Goal: Task Accomplishment & Management: Manage account settings

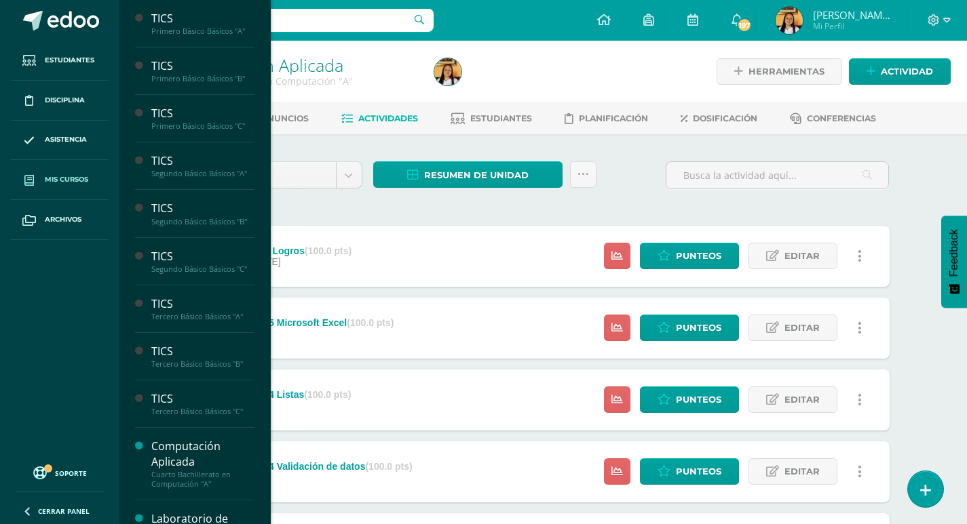
click at [24, 174] on span at bounding box center [29, 180] width 24 height 24
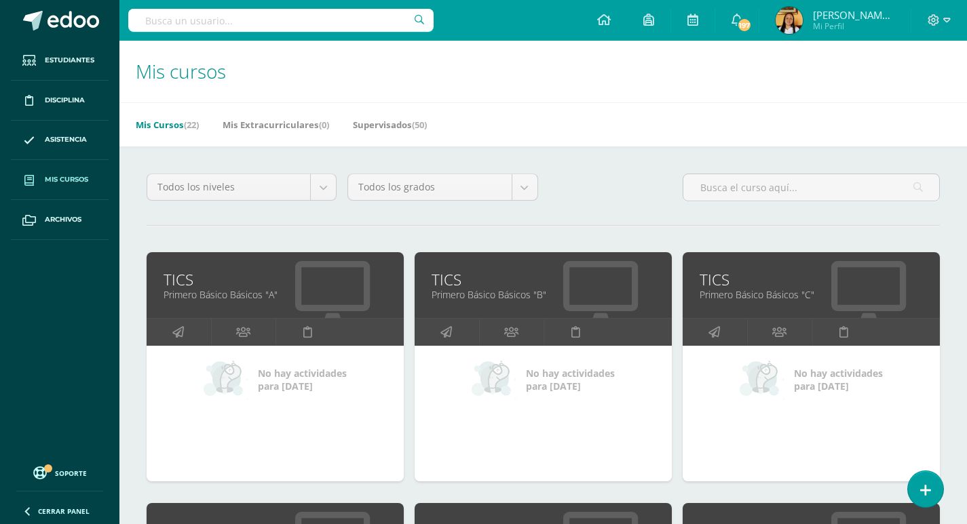
click at [719, 279] on link "TICS" at bounding box center [810, 279] width 223 height 21
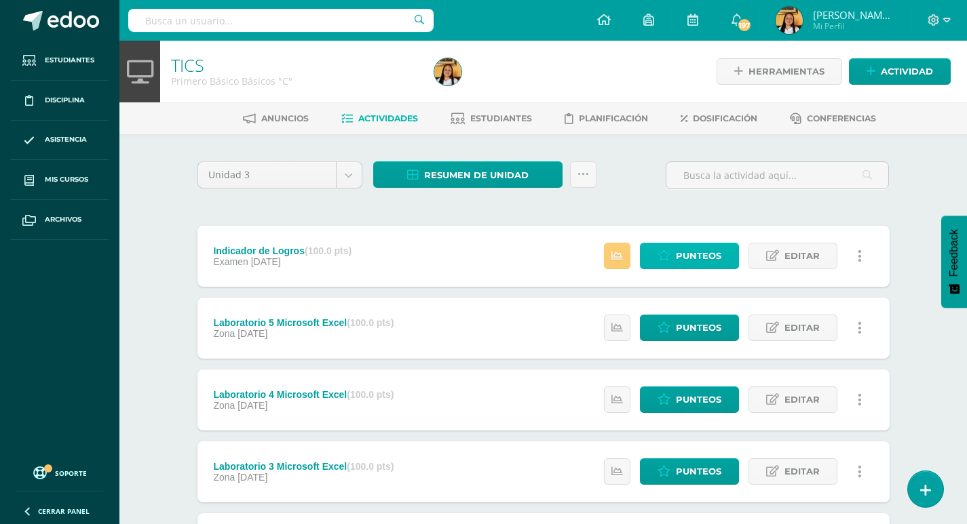
click at [685, 252] on span "Punteos" at bounding box center [698, 256] width 45 height 25
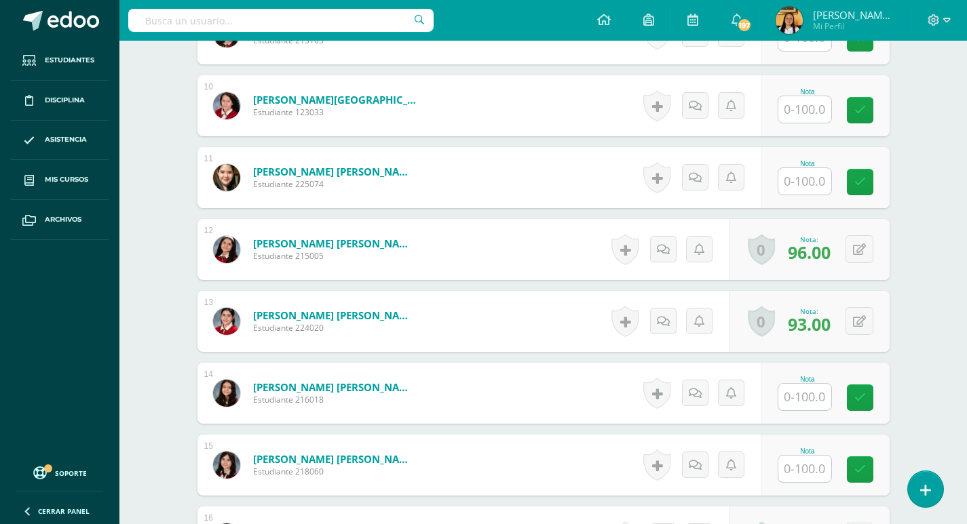
scroll to position [1087, 0]
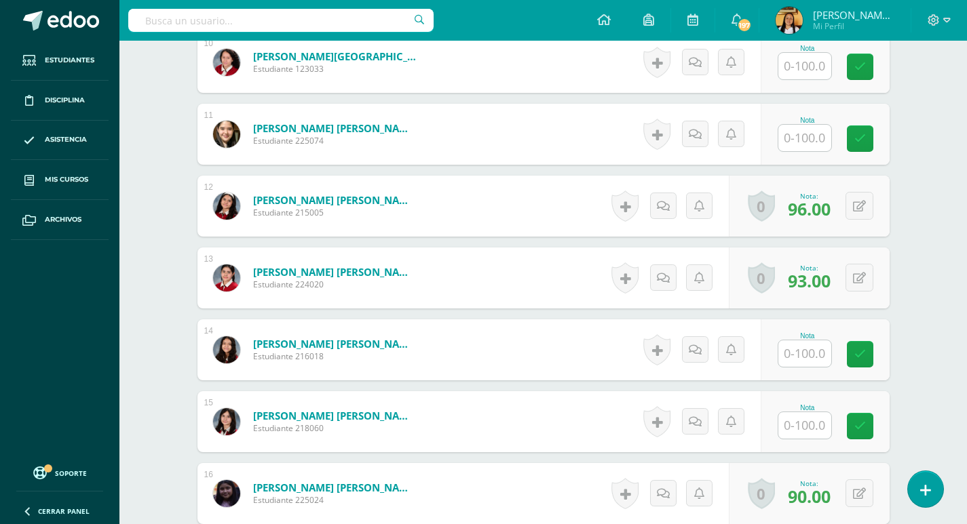
click at [815, 412] on div at bounding box center [804, 426] width 54 height 28
click at [808, 427] on input "text" at bounding box center [812, 425] width 54 height 27
type input "80"
click at [811, 145] on input "text" at bounding box center [804, 138] width 53 height 26
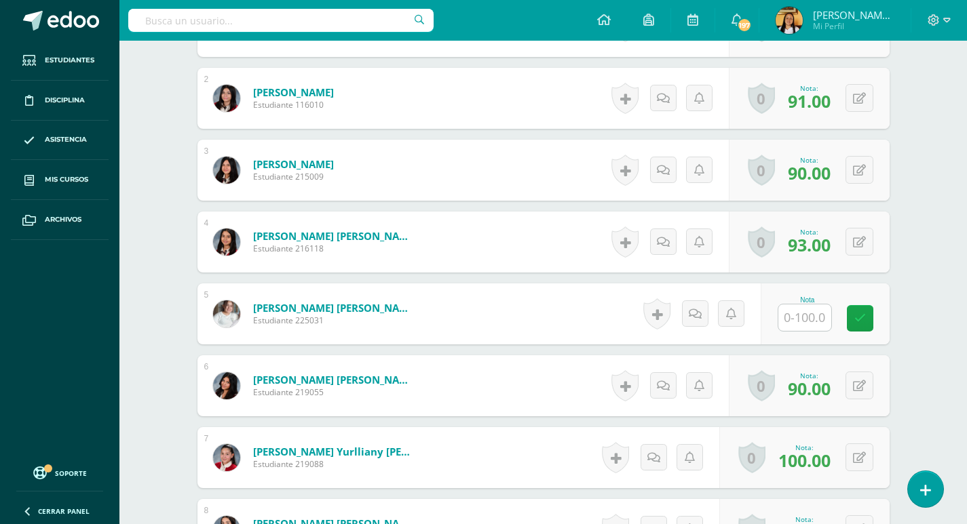
scroll to position [476, 0]
click at [813, 322] on input "text" at bounding box center [812, 317] width 54 height 27
type input "90"
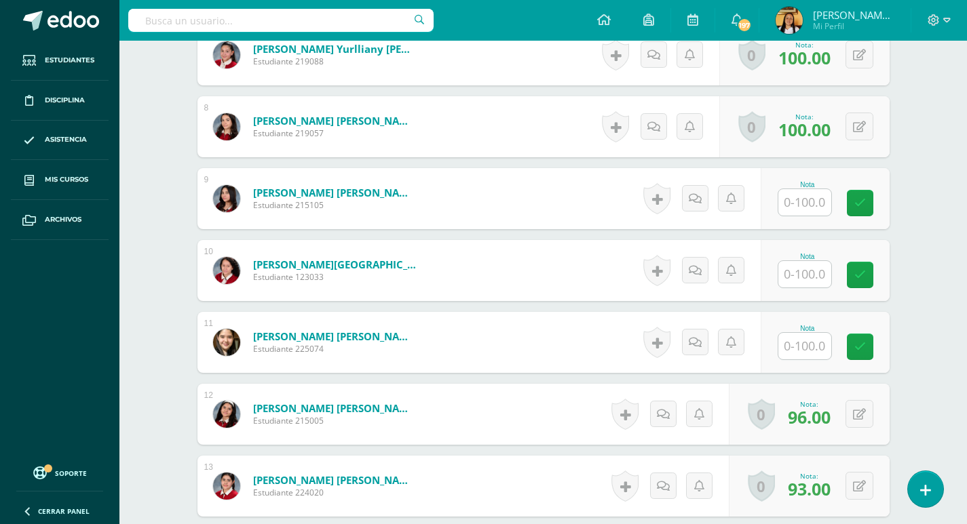
scroll to position [883, 0]
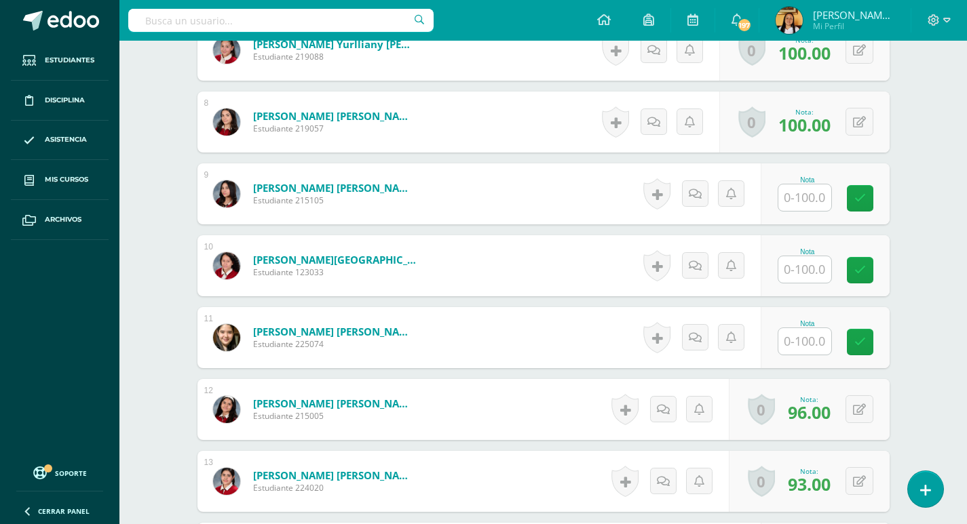
click at [802, 272] on input "text" at bounding box center [804, 269] width 53 height 26
click at [857, 259] on button at bounding box center [868, 266] width 28 height 28
type input "60"
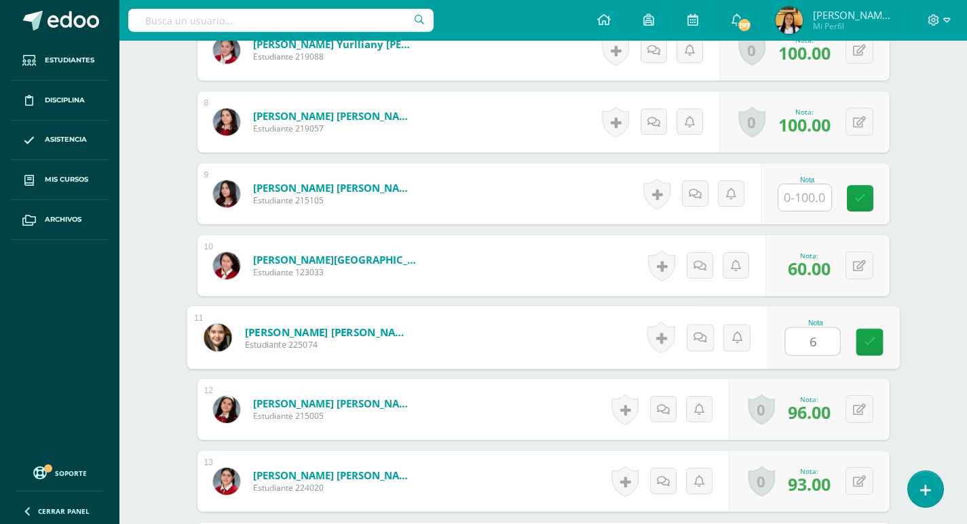
type input "60"
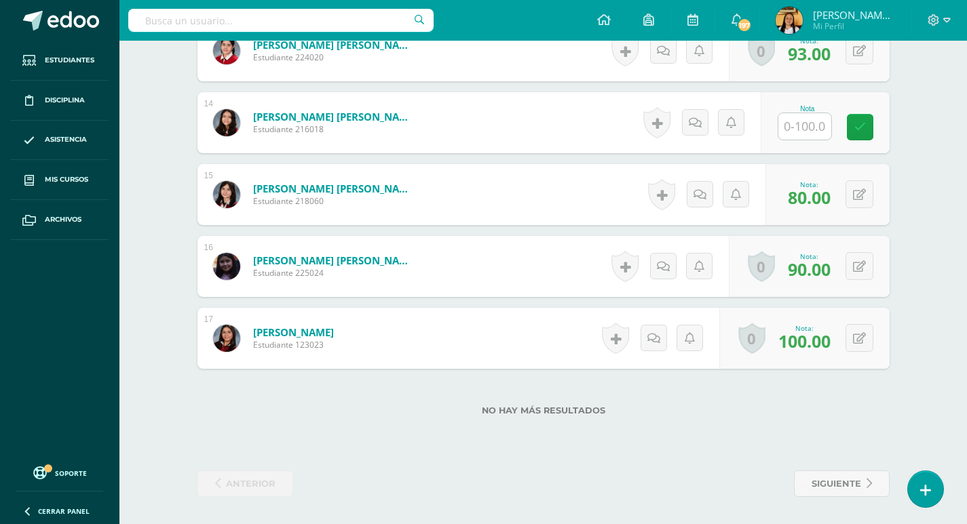
scroll to position [1246, 0]
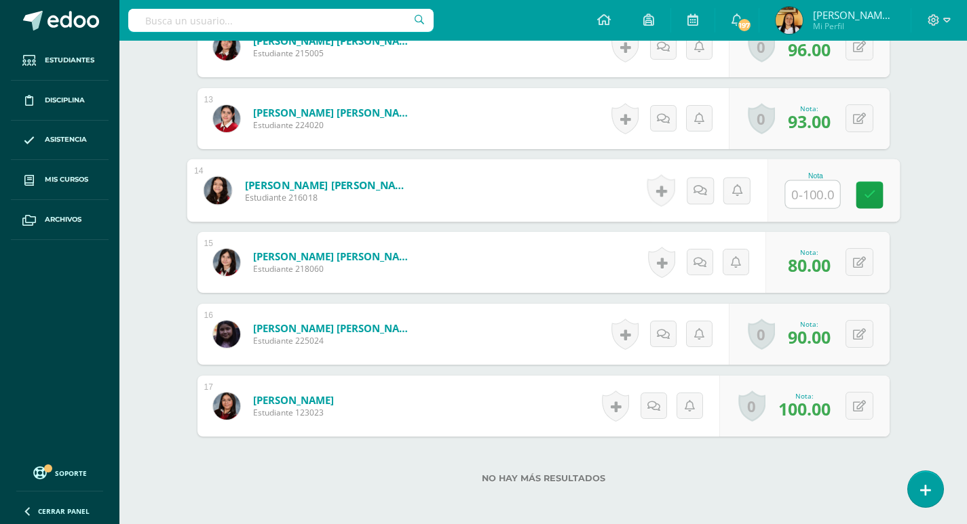
click at [802, 193] on input "text" at bounding box center [812, 194] width 54 height 27
type input "60"
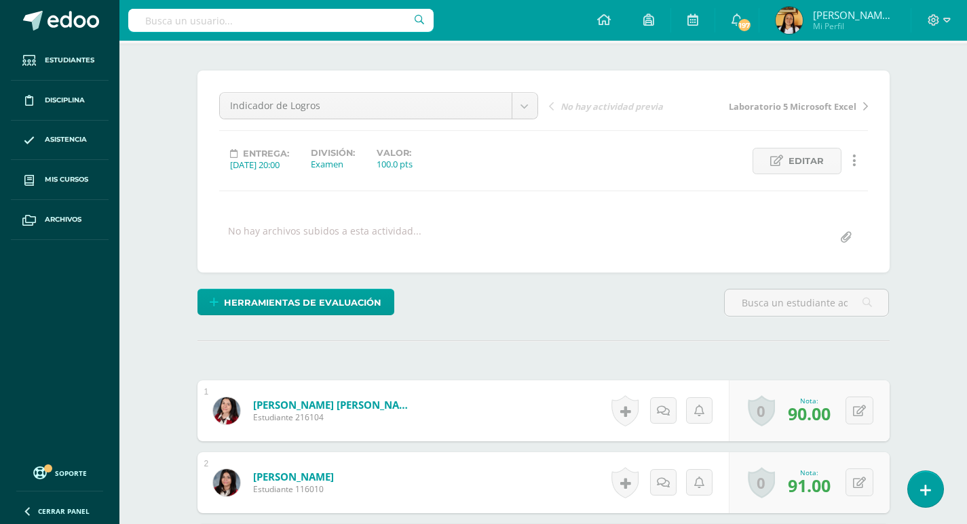
scroll to position [0, 0]
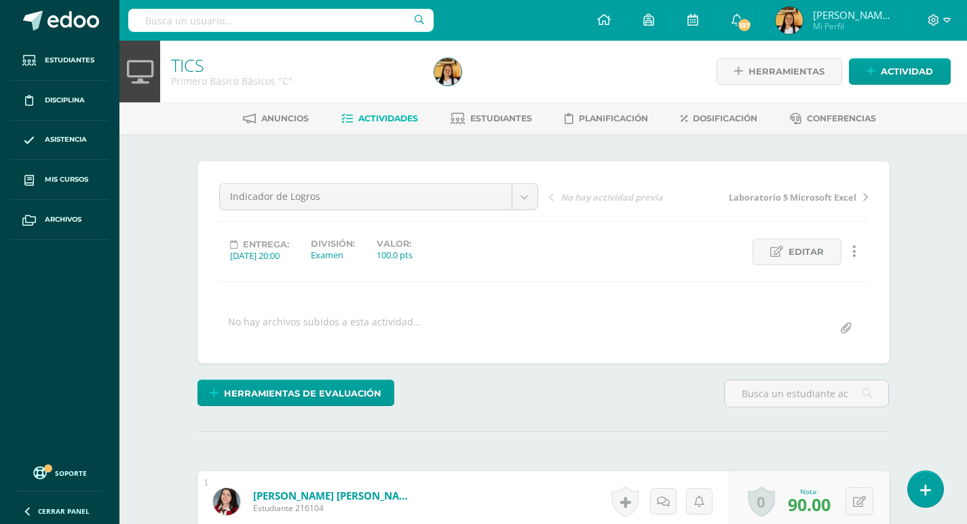
click at [376, 107] on li "Actividades" at bounding box center [379, 118] width 77 height 22
click at [371, 119] on span "Actividades" at bounding box center [388, 118] width 60 height 10
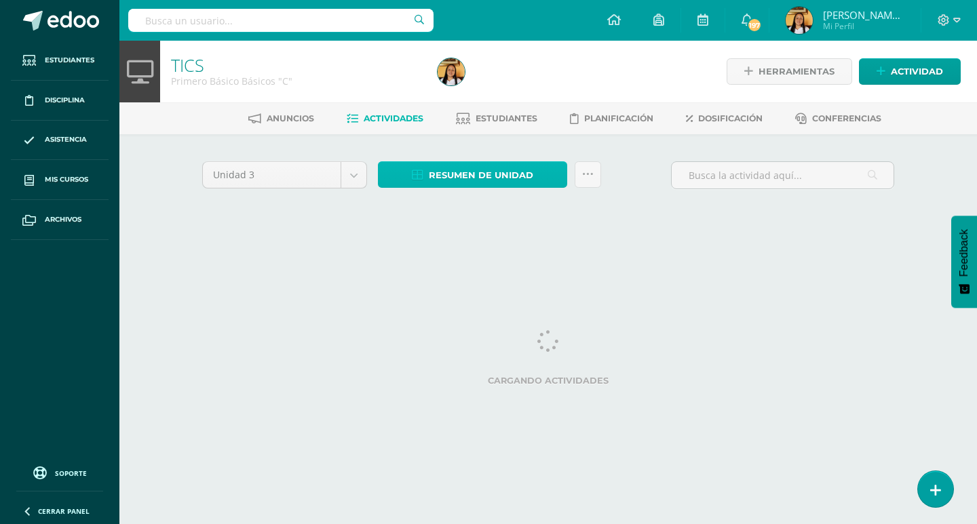
click at [453, 178] on span "Resumen de unidad" at bounding box center [481, 175] width 104 height 25
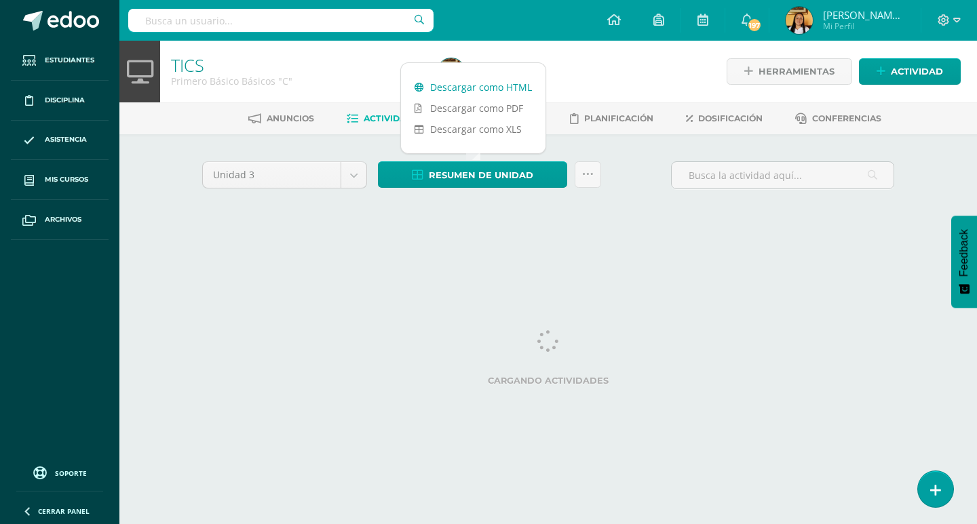
click at [469, 83] on link "Descargar como HTML" at bounding box center [473, 87] width 144 height 21
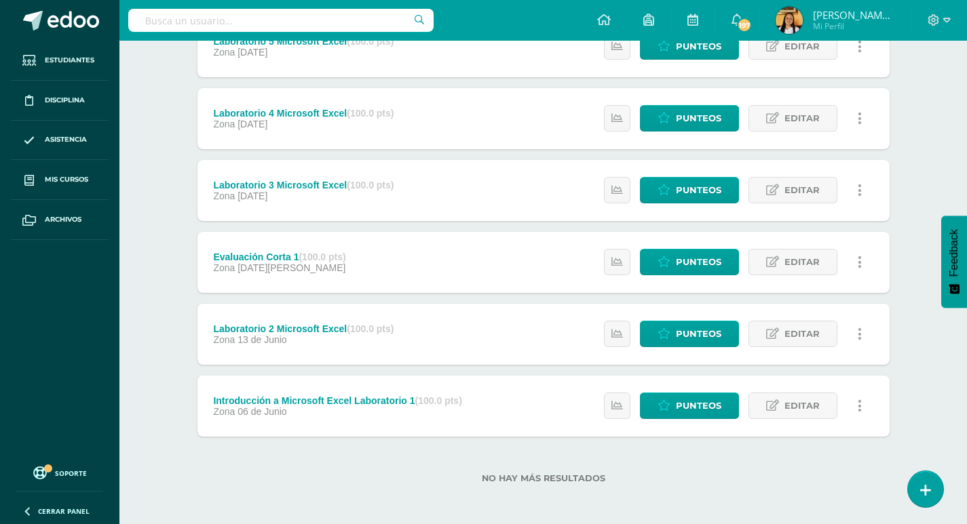
scroll to position [284, 0]
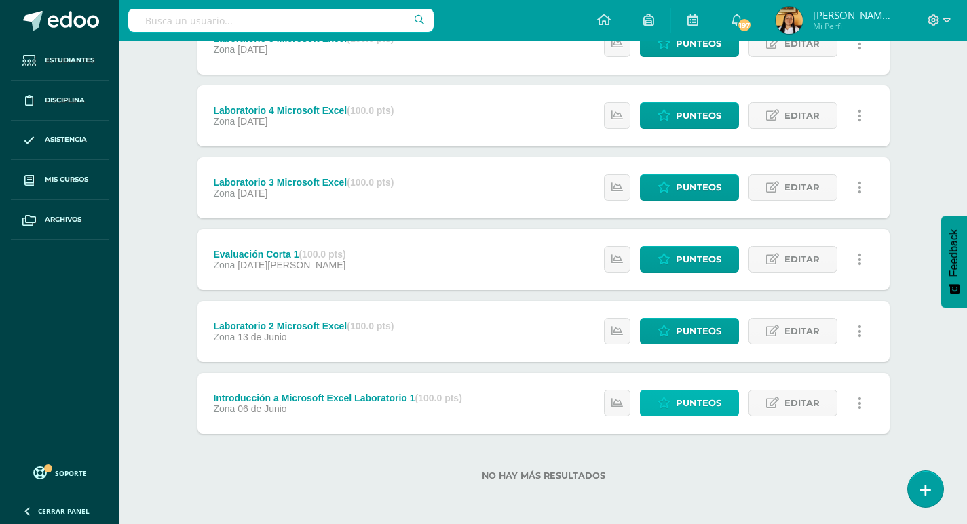
click at [685, 405] on span "Punteos" at bounding box center [698, 403] width 45 height 25
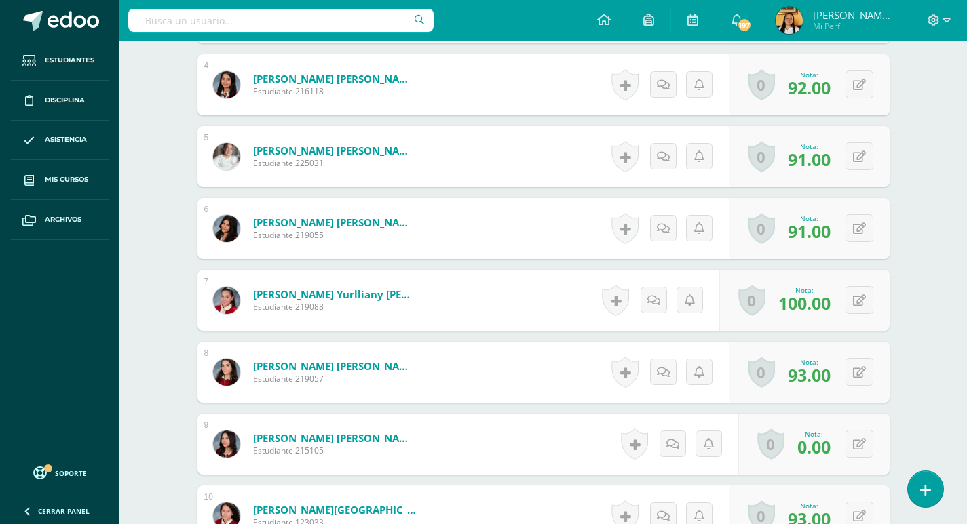
scroll to position [806, 0]
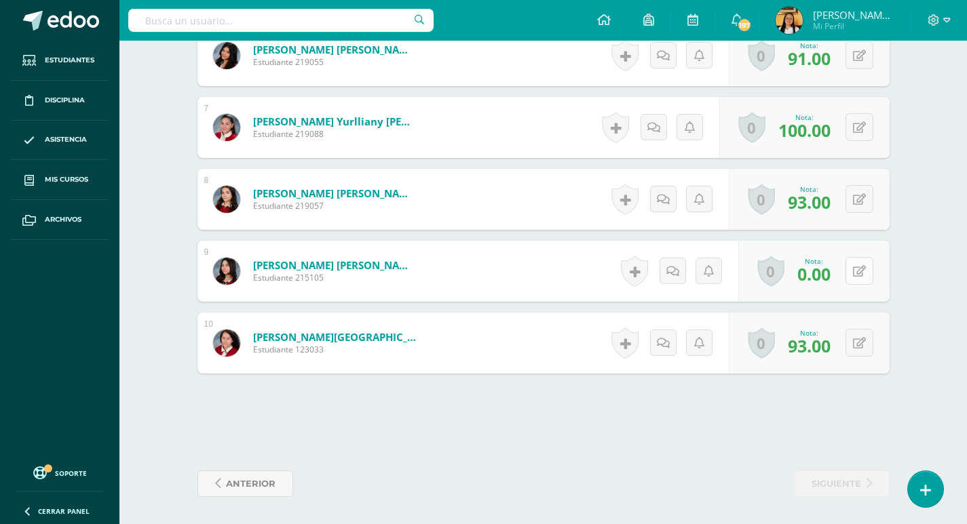
click at [859, 277] on button at bounding box center [859, 271] width 28 height 28
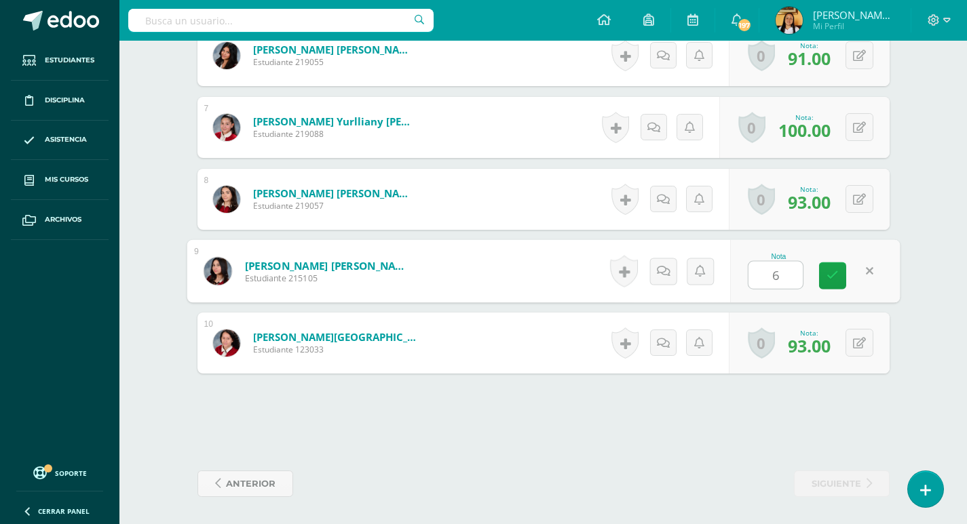
type input "60"
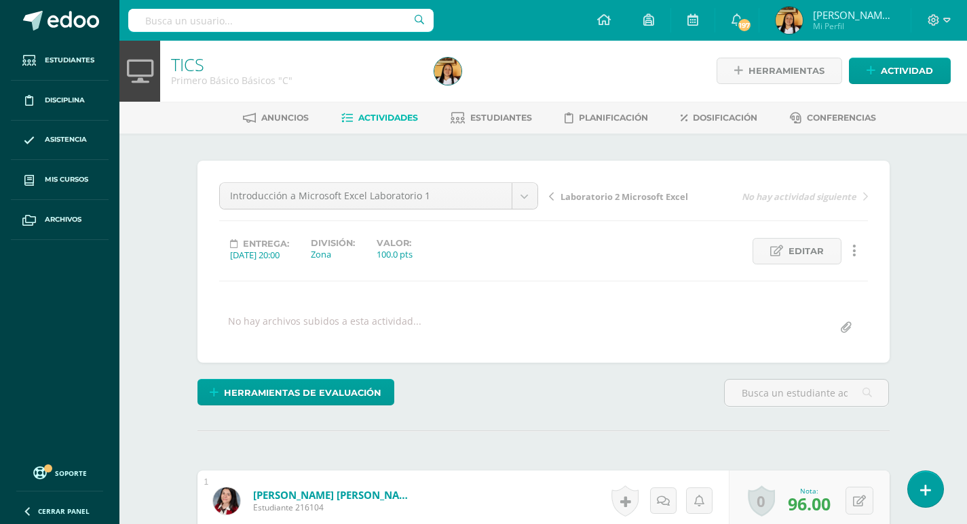
scroll to position [0, 0]
click at [378, 119] on span "Actividades" at bounding box center [388, 118] width 60 height 10
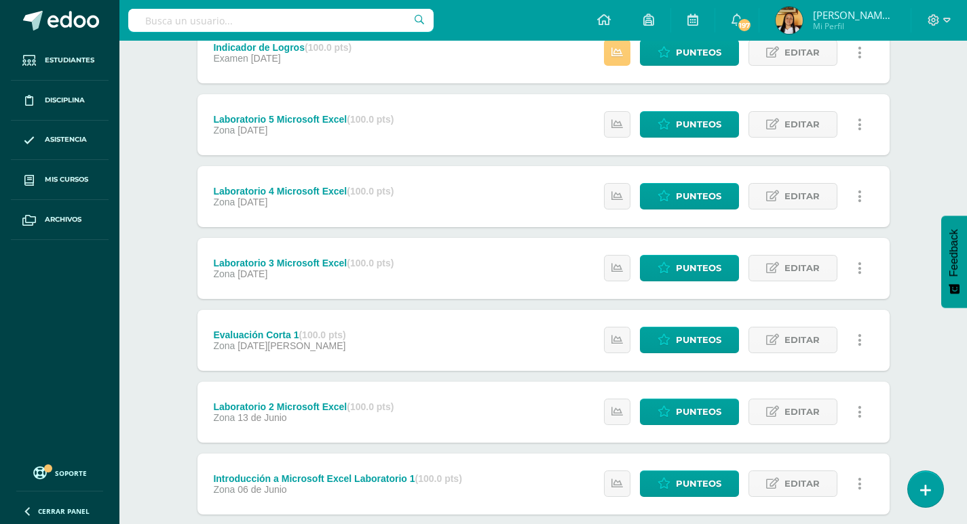
scroll to position [284, 0]
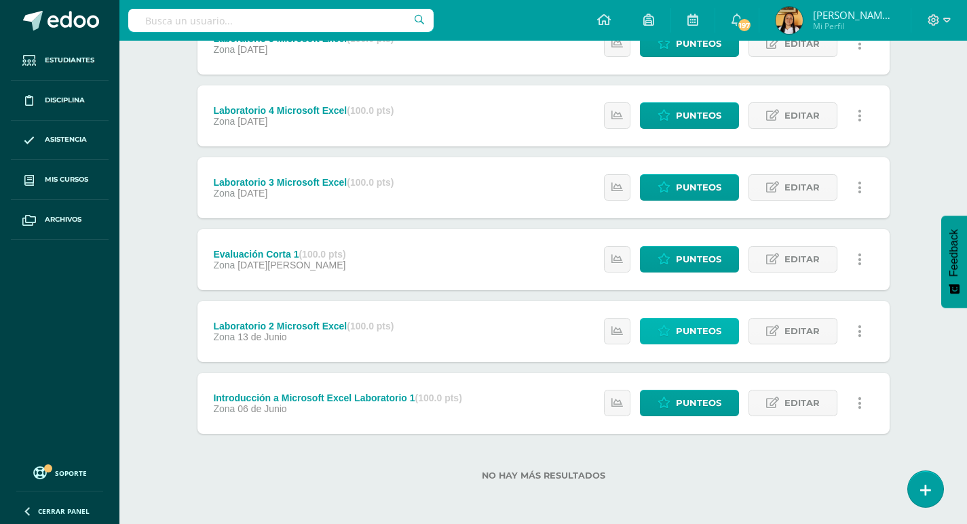
click at [713, 326] on span "Punteos" at bounding box center [698, 331] width 45 height 25
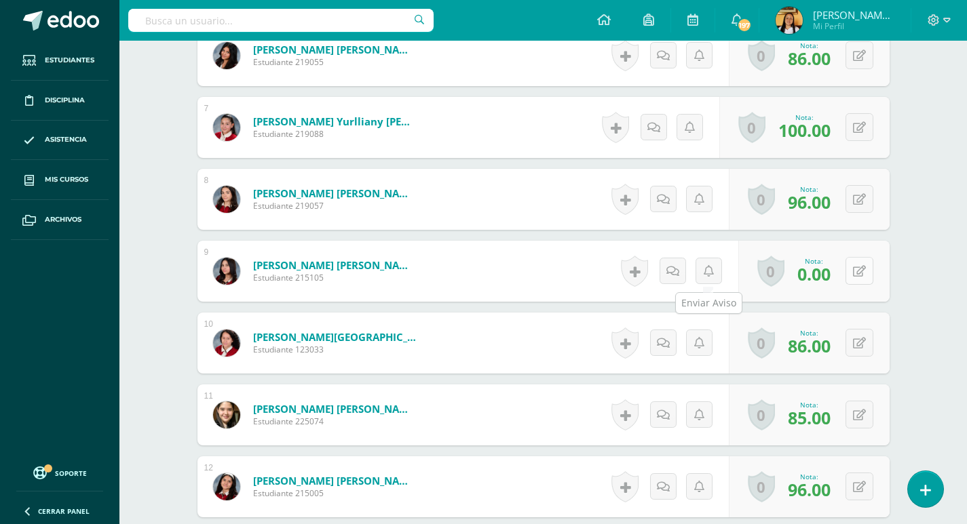
scroll to position [807, 0]
click at [864, 266] on icon at bounding box center [859, 271] width 13 height 12
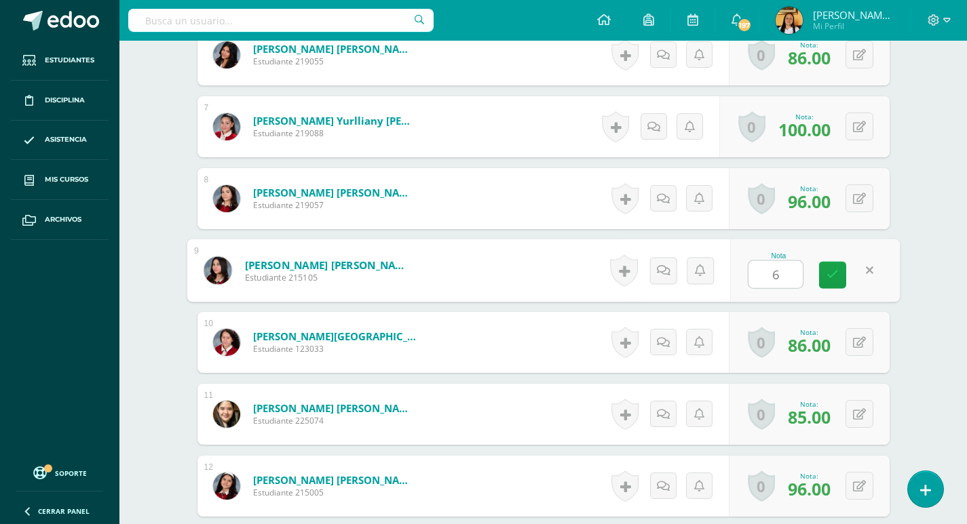
type input "60"
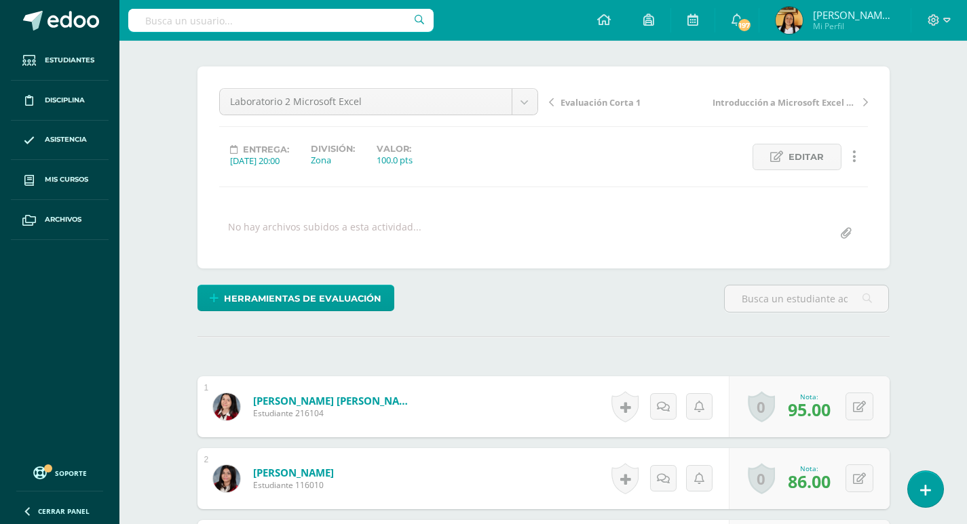
scroll to position [0, 0]
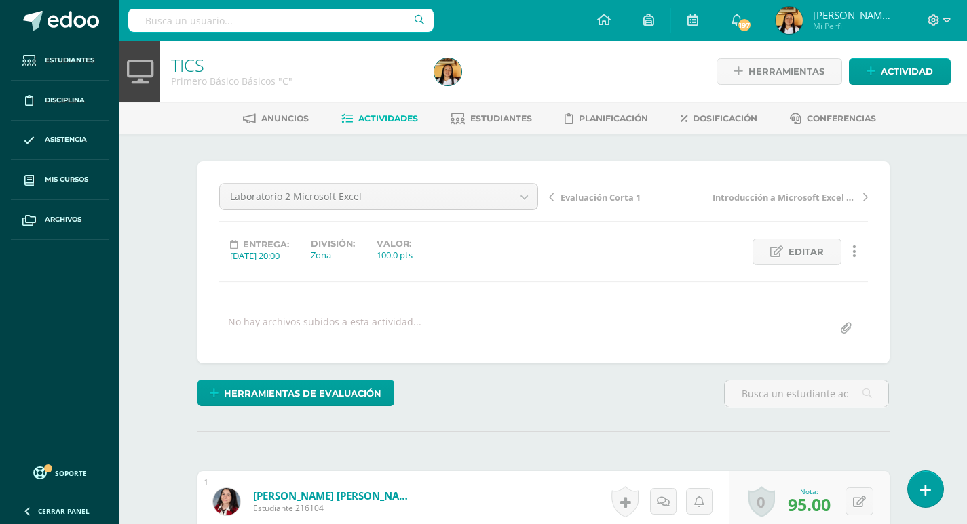
click at [377, 120] on span "Actividades" at bounding box center [388, 118] width 60 height 10
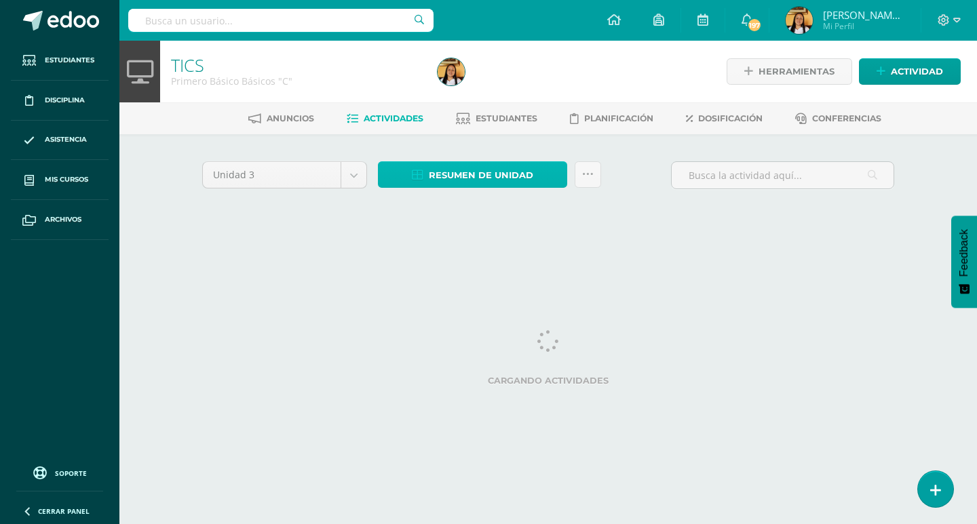
click at [417, 174] on icon at bounding box center [418, 176] width 12 height 12
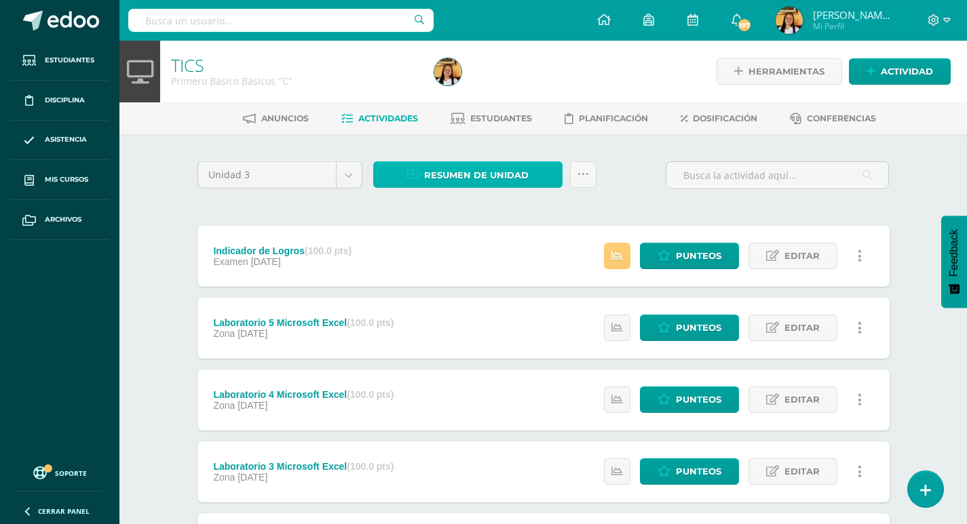
click at [454, 178] on span "Resumen de unidad" at bounding box center [476, 175] width 104 height 25
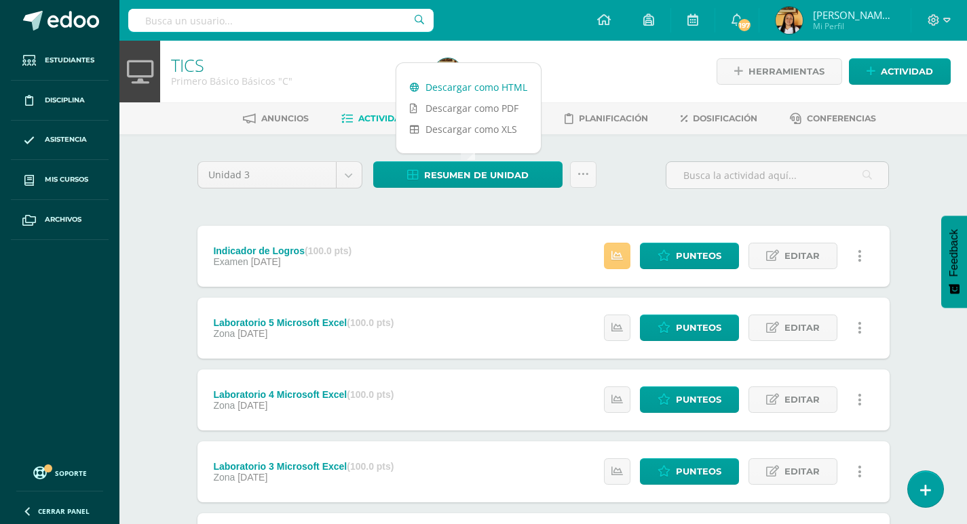
click at [445, 85] on link "Descargar como HTML" at bounding box center [468, 87] width 144 height 21
